Goal: Task Accomplishment & Management: Complete application form

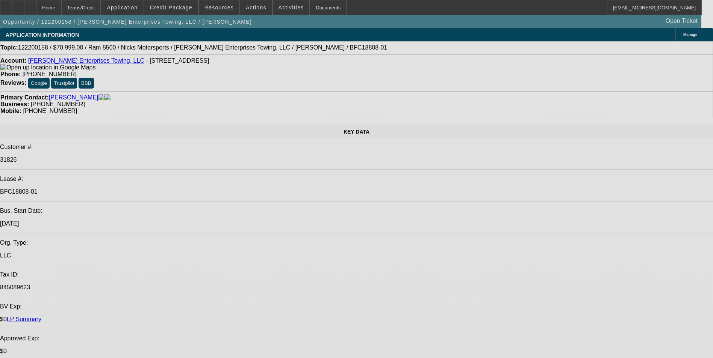
select select "0"
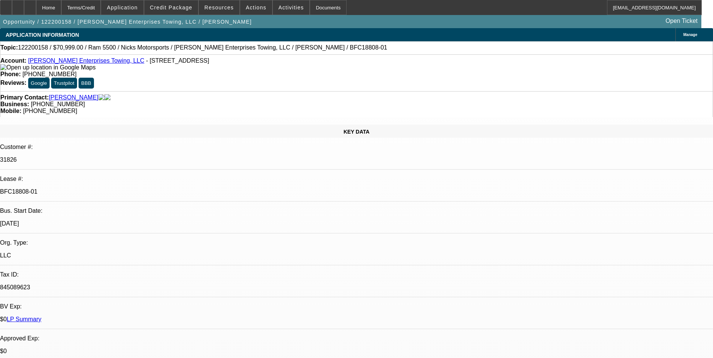
select select "0"
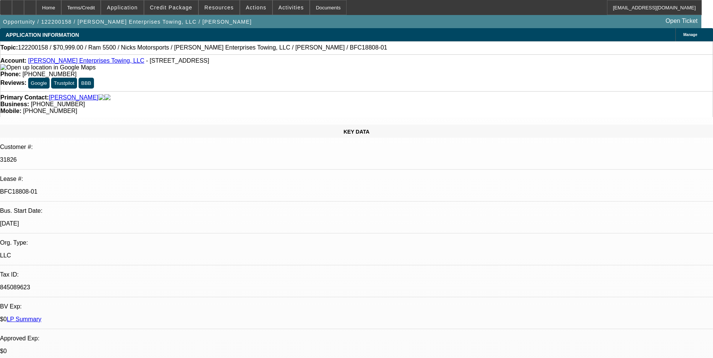
select select "0"
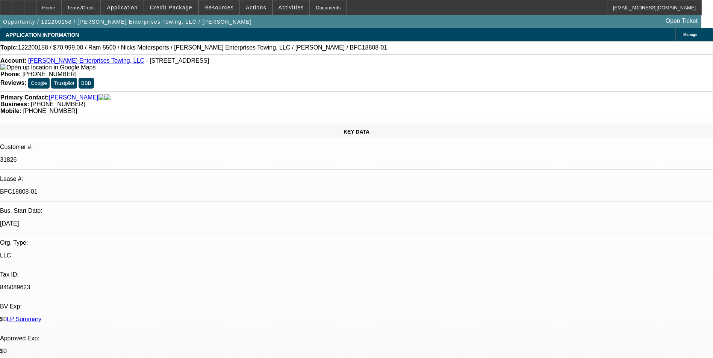
select select "0.1"
select select "1"
select select "6"
select select "1"
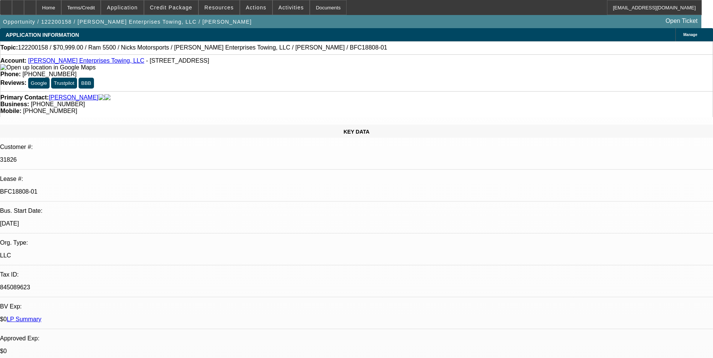
select select "1"
select select "6"
select select "1"
select select "6"
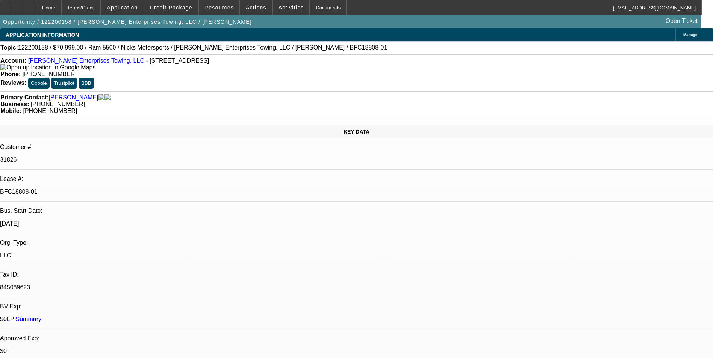
select select "1"
select select "4"
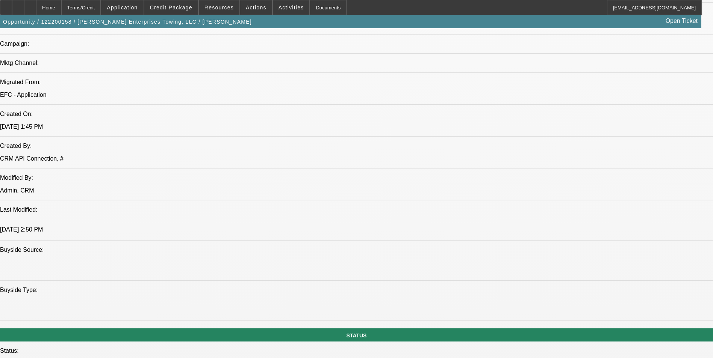
scroll to position [639, 0]
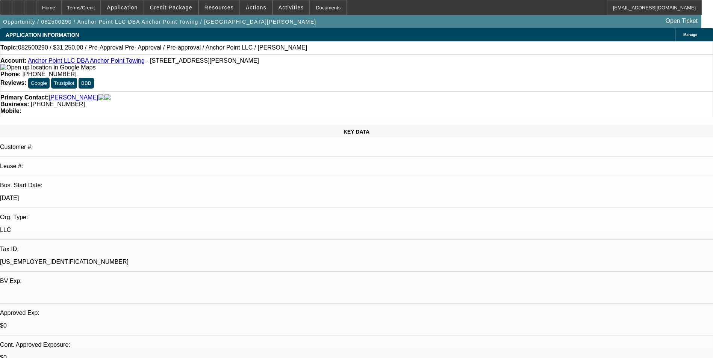
select select "0"
select select "0.1"
select select "0"
select select "2"
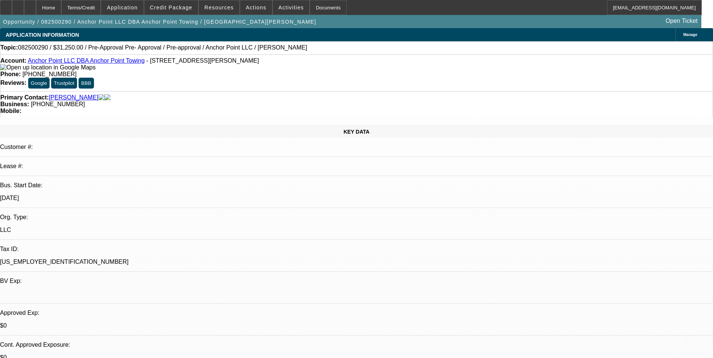
select select "0.1"
select select "0"
select select "2"
select select "0.1"
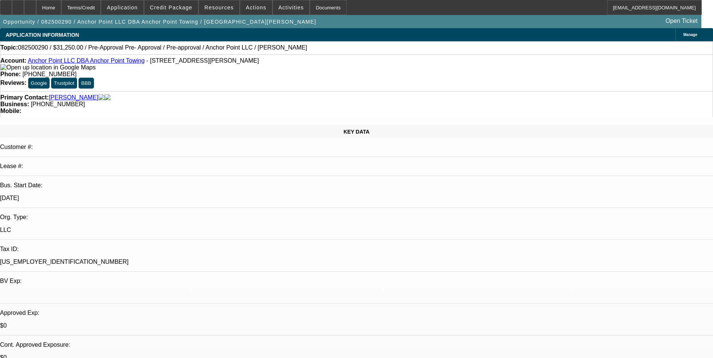
select select "2"
select select "0.1"
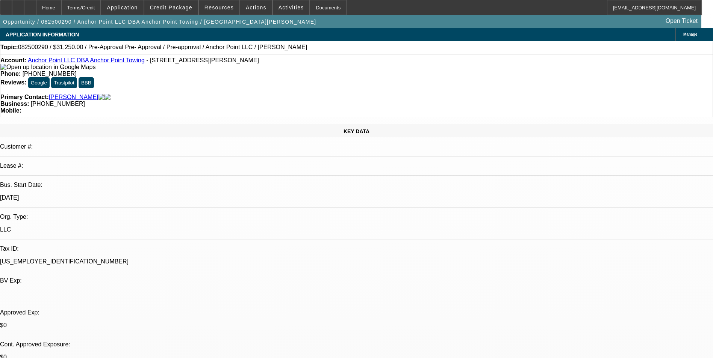
select select "1"
select select "4"
select select "1"
select select "2"
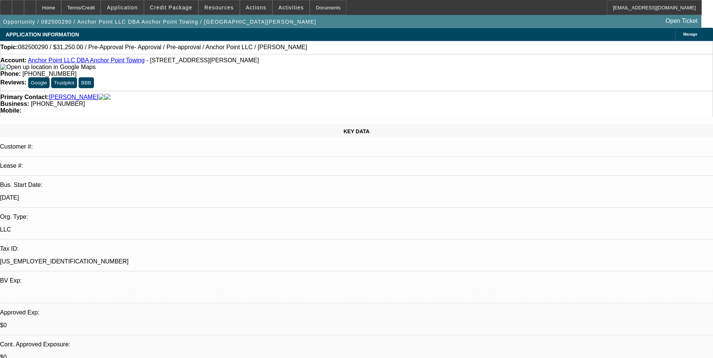
select select "4"
select select "1"
select select "2"
select select "4"
select select "1"
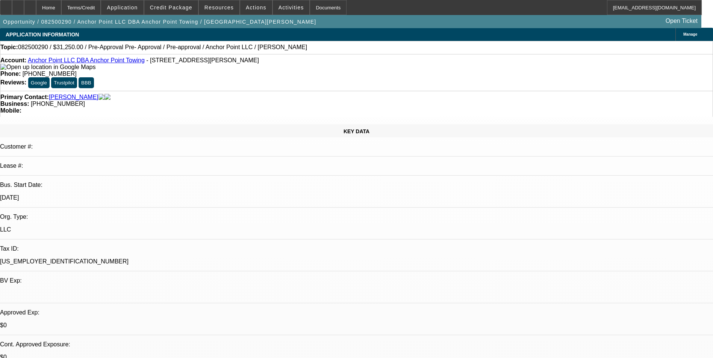
select select "2"
select select "4"
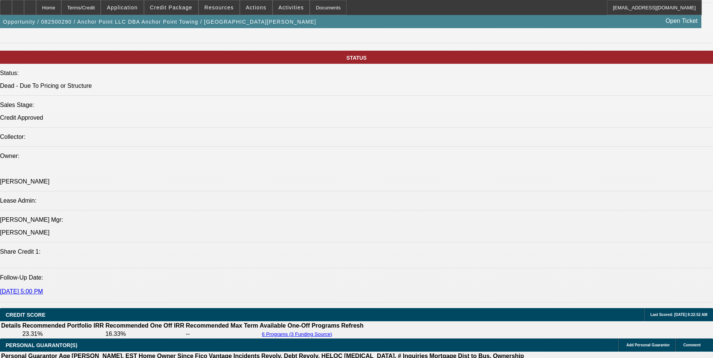
scroll to position [714, 0]
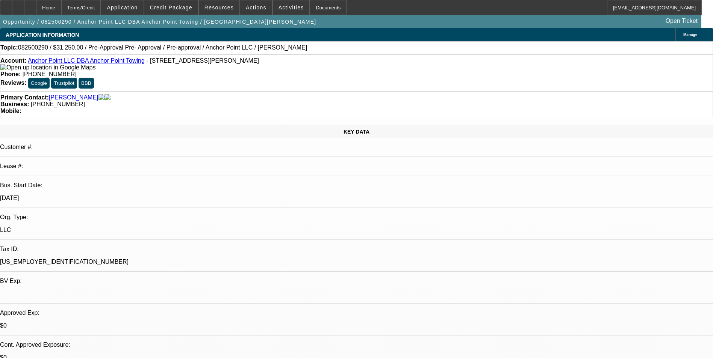
select select "0"
select select "0.1"
select select "0"
select select "2"
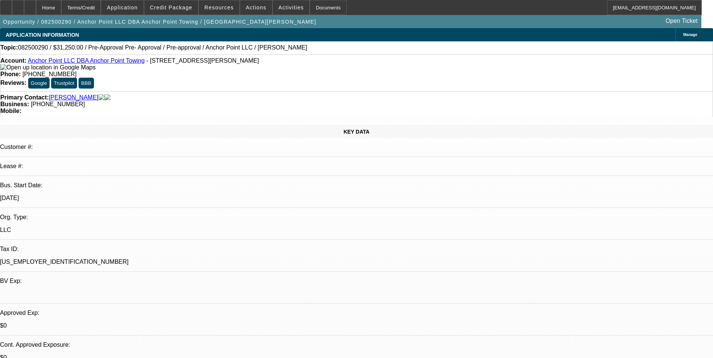
select select "0.1"
select select "0"
select select "2"
select select "0.1"
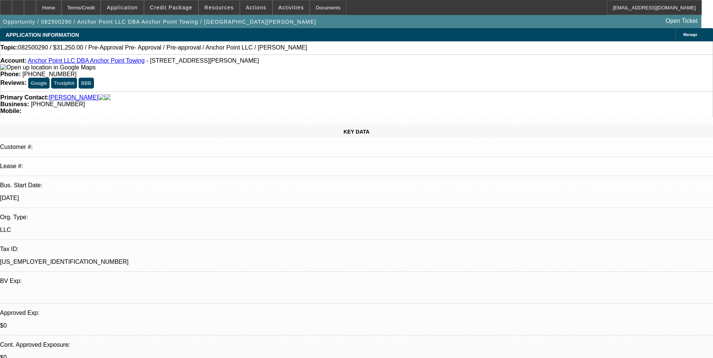
select select "2"
select select "0.1"
select select "1"
select select "4"
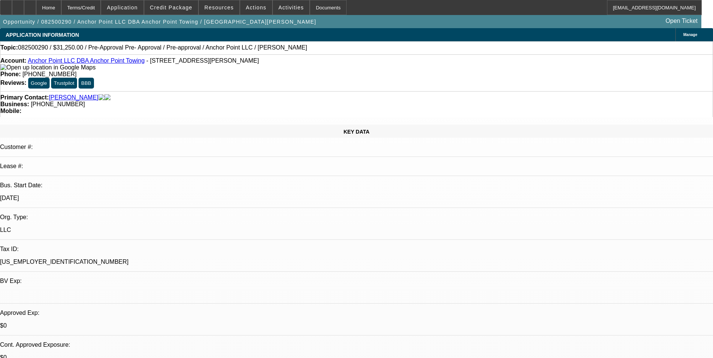
select select "1"
select select "2"
select select "4"
select select "1"
select select "2"
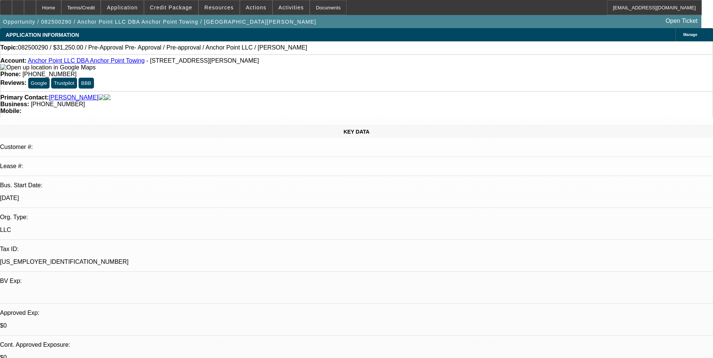
select select "4"
select select "1"
select select "2"
select select "4"
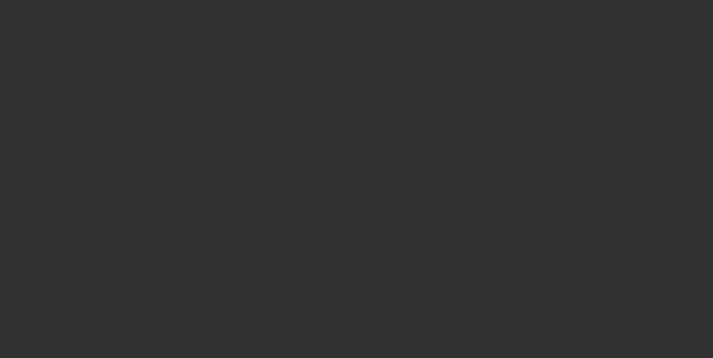
select select "0"
select select "2"
select select "0"
select select "6"
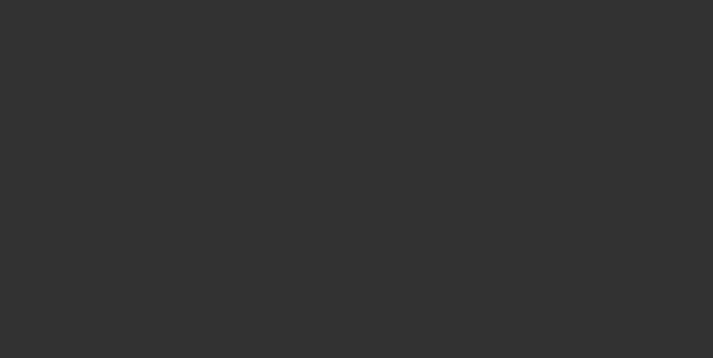
select select "0"
select select "2"
select select "0"
select select "6"
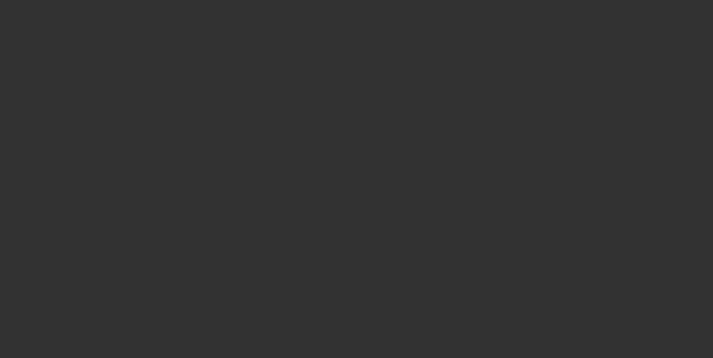
select select "0"
select select "2"
select select "0"
select select "6"
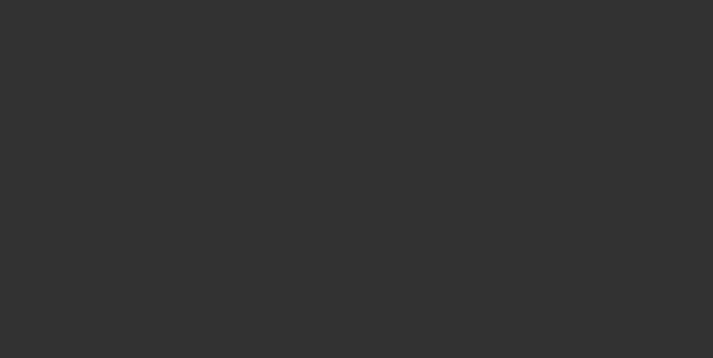
select select "0"
select select "2"
select select "0"
select select "6"
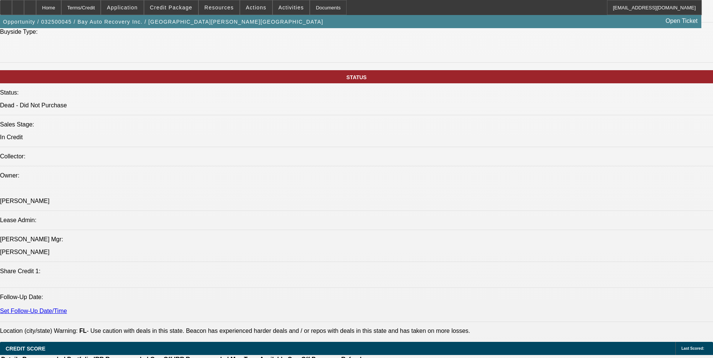
scroll to position [789, 0]
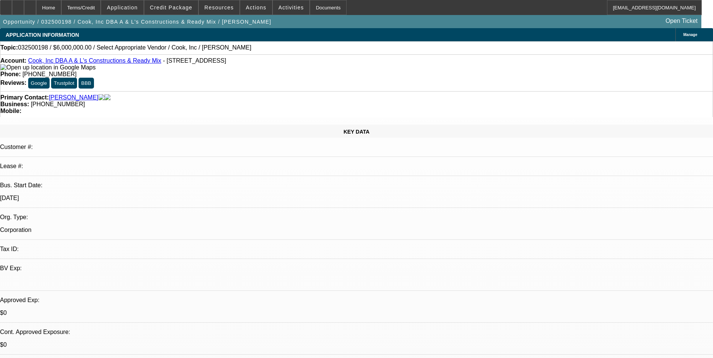
select select "0"
select select "2"
select select "0.1"
select select "4"
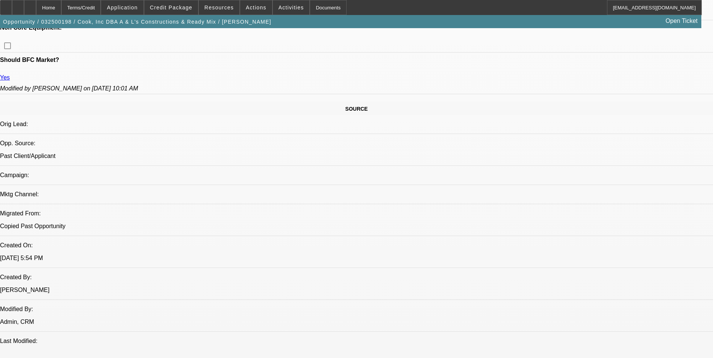
scroll to position [263, 0]
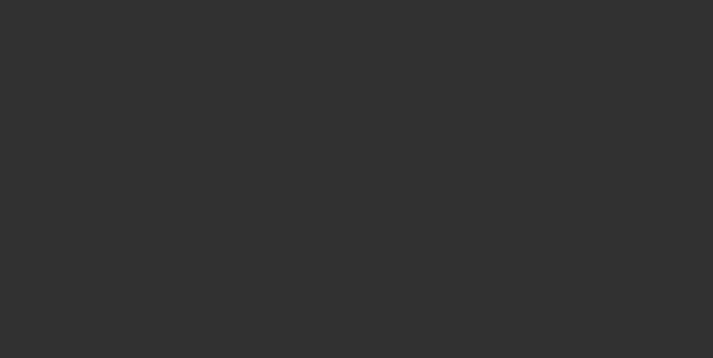
select select "0"
select select "2"
select select "0.1"
select select "1"
select select "2"
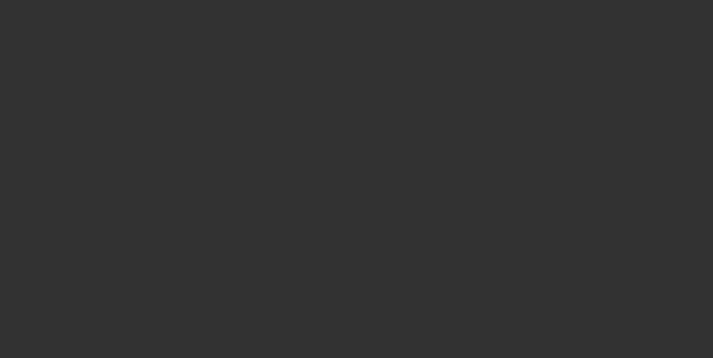
select select "4"
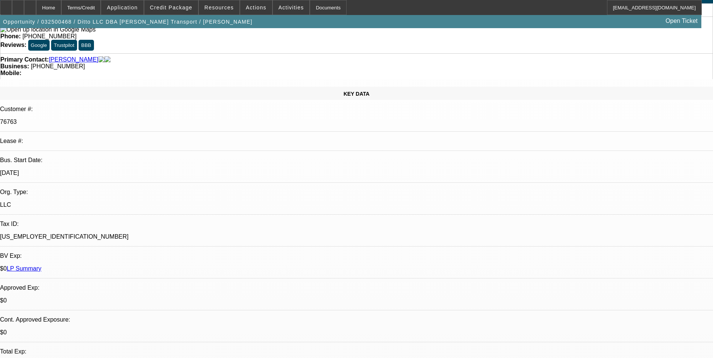
scroll to position [38, 0]
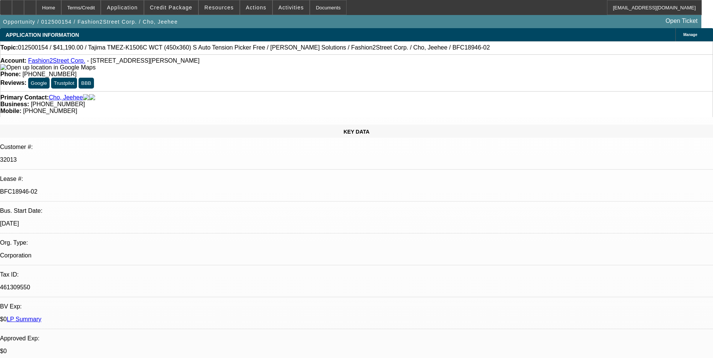
select select "0"
select select "2"
select select "0"
select select "2"
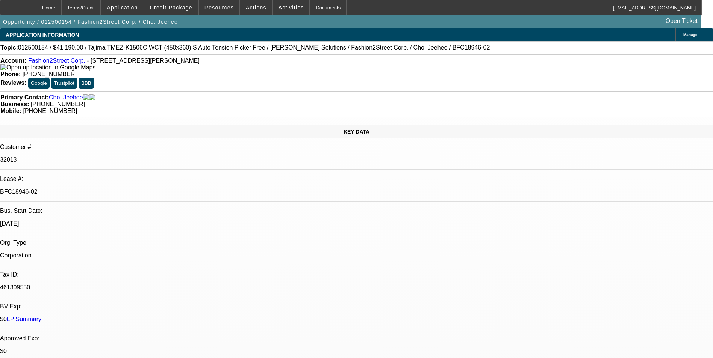
select select "0"
select select "2"
select select "0"
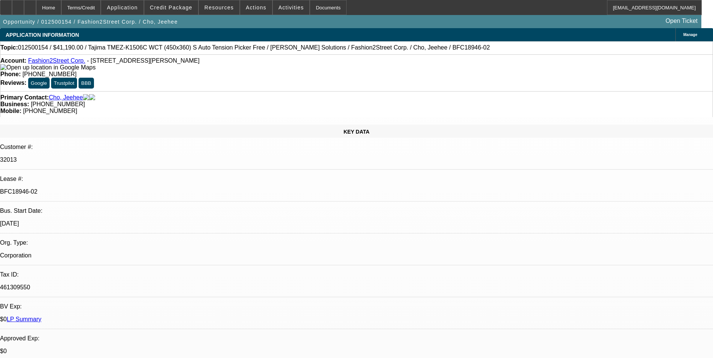
select select "2"
select select "0"
select select "1"
select select "2"
select select "6"
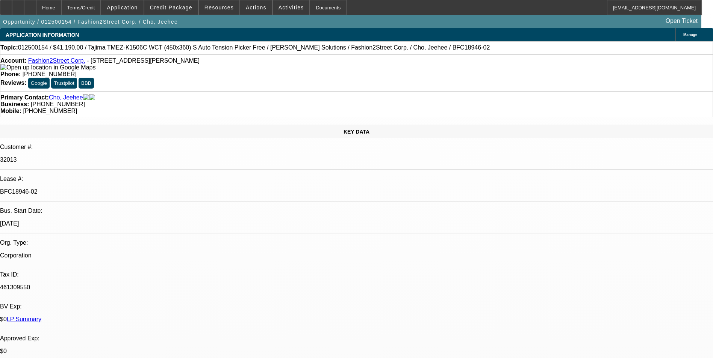
select select "1"
select select "2"
select select "6"
select select "1"
select select "2"
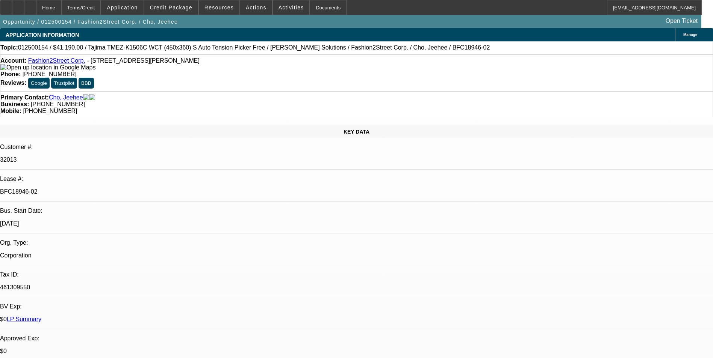
select select "6"
select select "1"
select select "2"
select select "6"
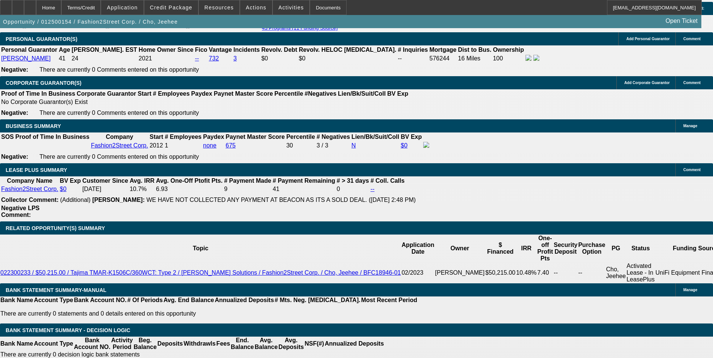
scroll to position [1202, 0]
